Goal: Book appointment/travel/reservation

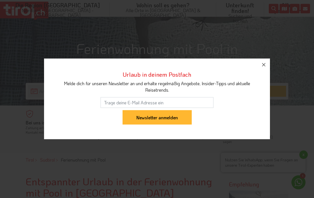
click at [264, 68] on icon "button" at bounding box center [263, 65] width 7 height 7
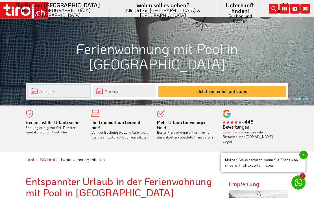
click at [38, 90] on input "text" at bounding box center [59, 91] width 62 height 12
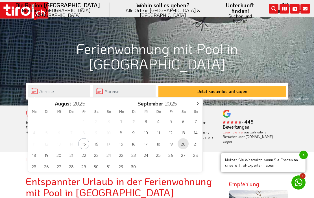
click at [185, 142] on span "20" at bounding box center [183, 143] width 11 height 11
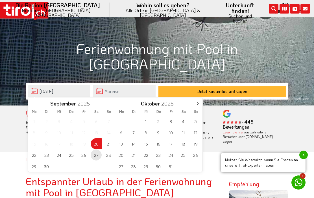
click at [96, 159] on span "27" at bounding box center [96, 155] width 11 height 11
type input "[DATE]"
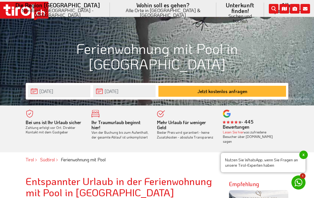
click at [221, 92] on button "Jetzt kostenlos anfragen" at bounding box center [223, 91] width 128 height 11
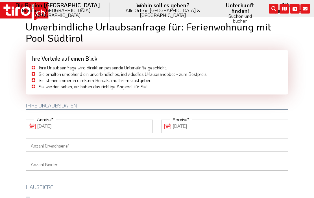
click at [277, 142] on input "Anzahl Erwachsene" at bounding box center [157, 145] width 263 height 14
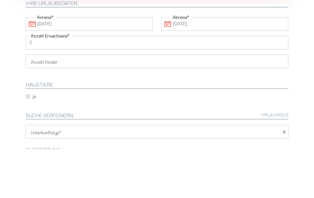
scroll to position [58, 0]
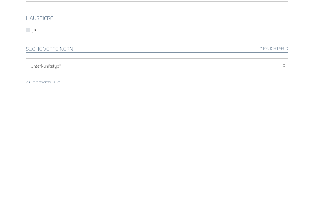
type input "2"
click at [282, 174] on select "Hotel 1-3 Sterne Hotel 4-5 Sterne Ferienwohnung Chalet/Ferienhaus Bauernhöfe" at bounding box center [157, 181] width 263 height 14
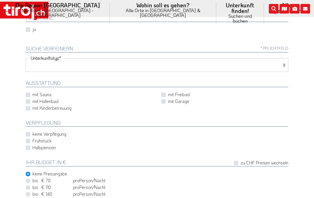
select select "2"
click at [32, 100] on label "mit Hallenbad" at bounding box center [45, 101] width 26 height 6
click at [27, 100] on input "mit Hallenbad" at bounding box center [90, 101] width 127 height 4
checkbox input "true"
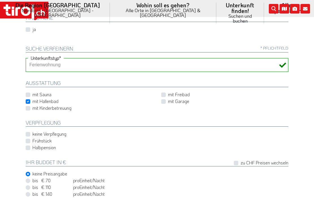
click at [32, 131] on label "keine Verpflegung" at bounding box center [49, 134] width 34 height 6
click at [29, 133] on input "keine Verpflegung" at bounding box center [90, 135] width 127 height 4
checkbox input "true"
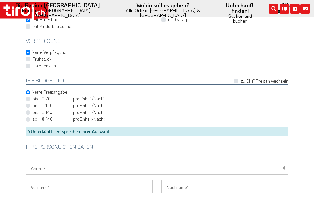
scroll to position [262, 0]
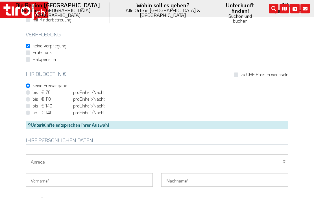
click at [40, 164] on select "Herr Frau Familie" at bounding box center [157, 162] width 263 height 14
select select "Frau"
click at [42, 179] on input "Vorname" at bounding box center [89, 180] width 127 height 14
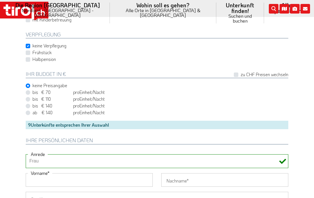
scroll to position [270, 0]
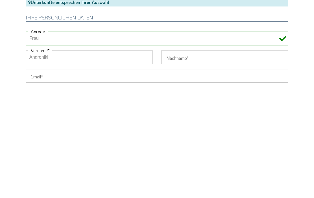
type input "Androniki"
click at [188, 166] on input "Nachname" at bounding box center [224, 173] width 127 height 14
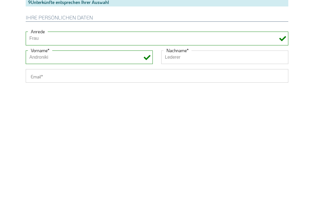
type input "Lederer"
click at [38, 184] on input "Email" at bounding box center [157, 191] width 263 height 14
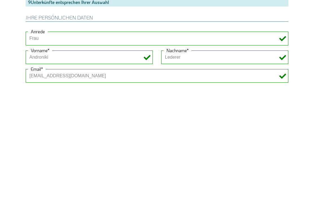
click at [48, 184] on input "[EMAIL_ADDRESS][DOMAIN_NAME]" at bounding box center [157, 191] width 263 height 14
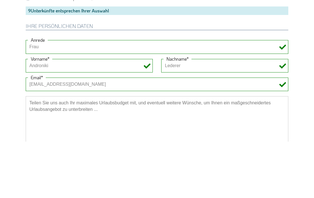
scroll to position [321, 0]
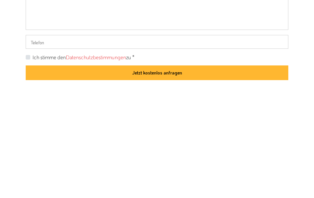
type input "[EMAIL_ADDRESS][DOMAIN_NAME]"
click at [33, 169] on label "Ich stimme den Datenschutzbestimmungen zu *" at bounding box center [83, 172] width 102 height 7
click at [33, 171] on input "Ich stimme den Datenschutzbestimmungen zu *" at bounding box center [158, 173] width 263 height 4
checkbox input "true"
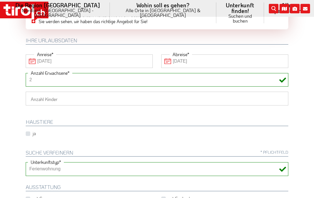
scroll to position [70, 0]
click at [286, 100] on select "1 2 3 4 5 6" at bounding box center [157, 99] width 263 height 14
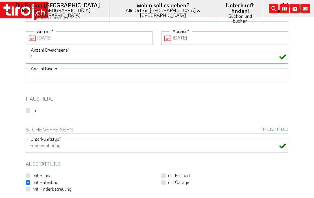
scroll to position [93, 0]
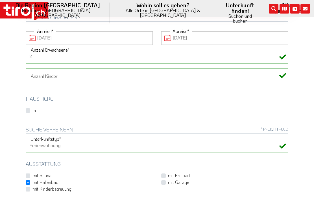
click at [64, 146] on select "Hotel 1-3 Sterne Hotel 4-5 Sterne Ferienwohnung Chalet/Ferienhaus Bauernhöfe" at bounding box center [157, 146] width 263 height 14
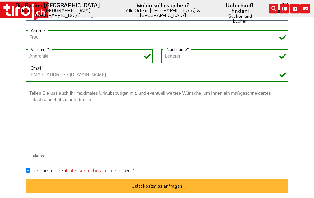
scroll to position [387, 0]
click at [169, 183] on button "Jetzt kostenlos anfragen" at bounding box center [157, 186] width 263 height 15
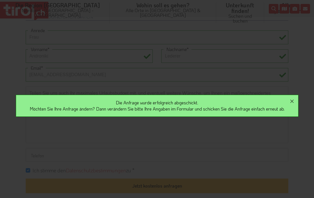
click at [296, 105] on icon "button" at bounding box center [292, 101] width 7 height 7
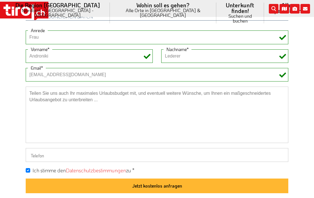
click at [168, 183] on button "Jetzt kostenlos anfragen" at bounding box center [157, 186] width 263 height 15
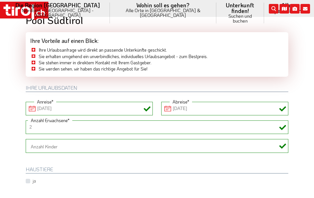
scroll to position [0, 0]
